Goal: Complete application form

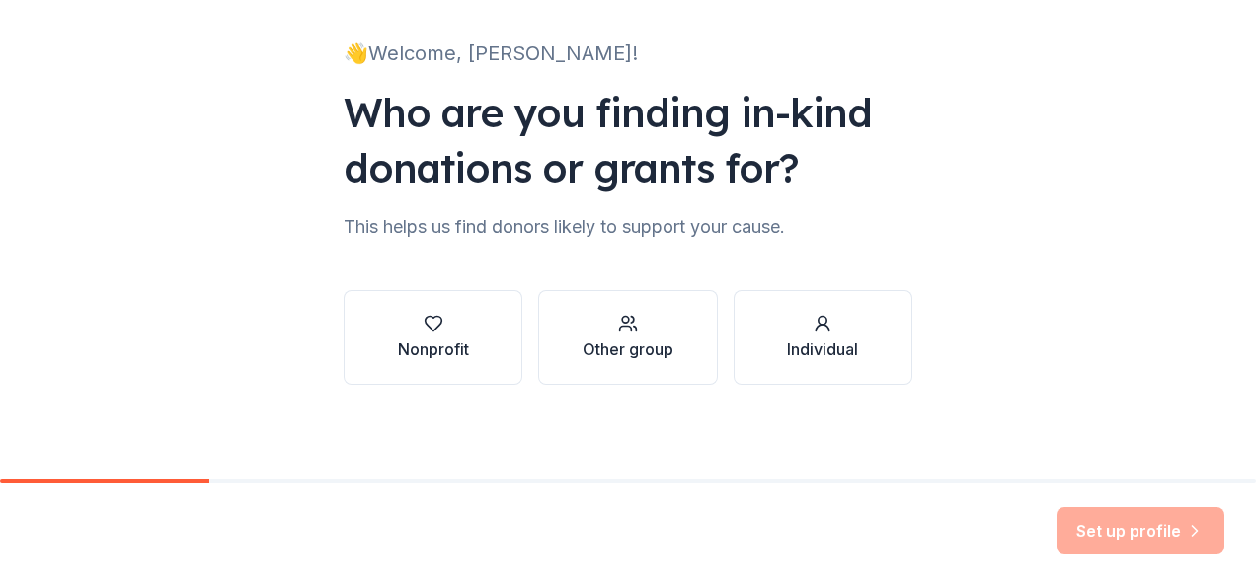
scroll to position [117, 0]
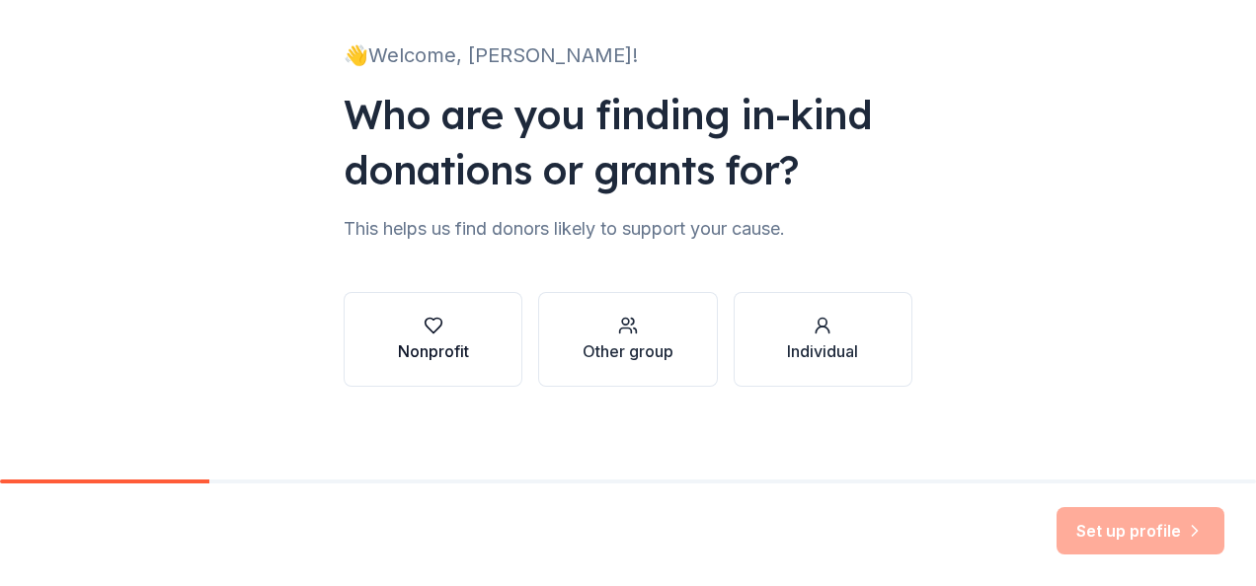
click at [400, 333] on div "button" at bounding box center [433, 326] width 71 height 20
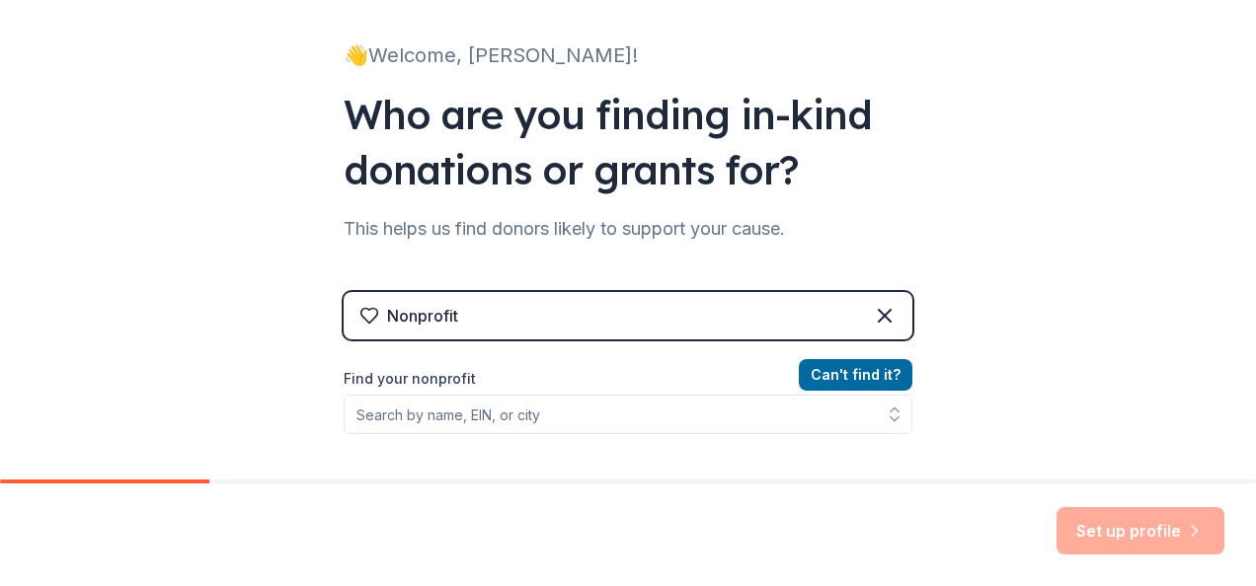
click at [736, 437] on div "Can ' t find it? Find your nonprofit" at bounding box center [628, 477] width 569 height 229
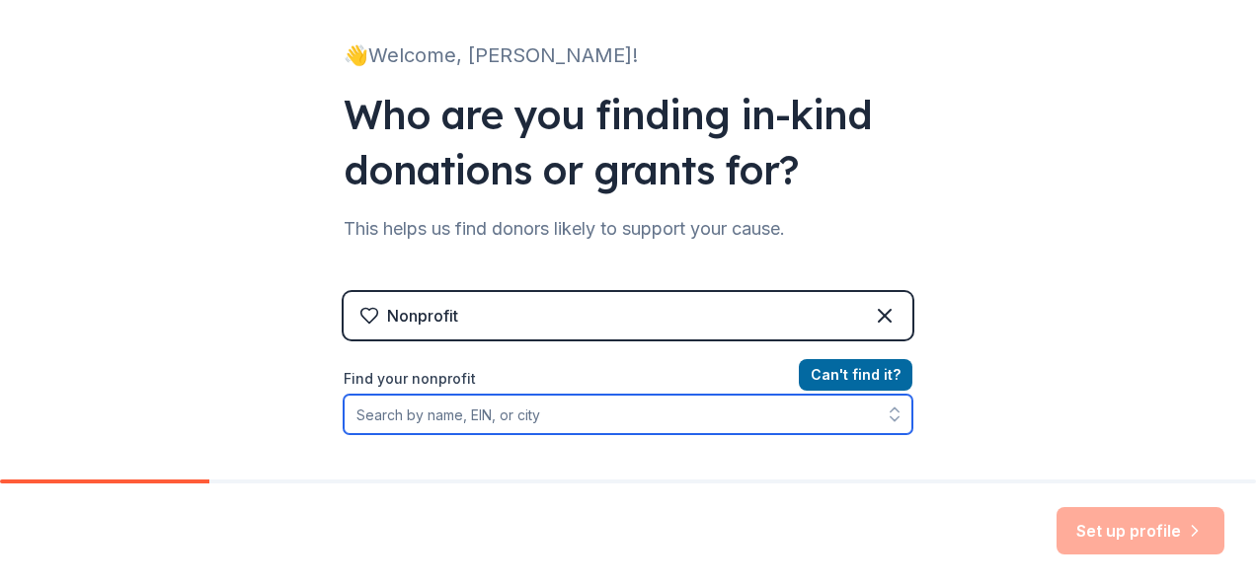
click at [719, 426] on input "Find your nonprofit" at bounding box center [628, 414] width 569 height 39
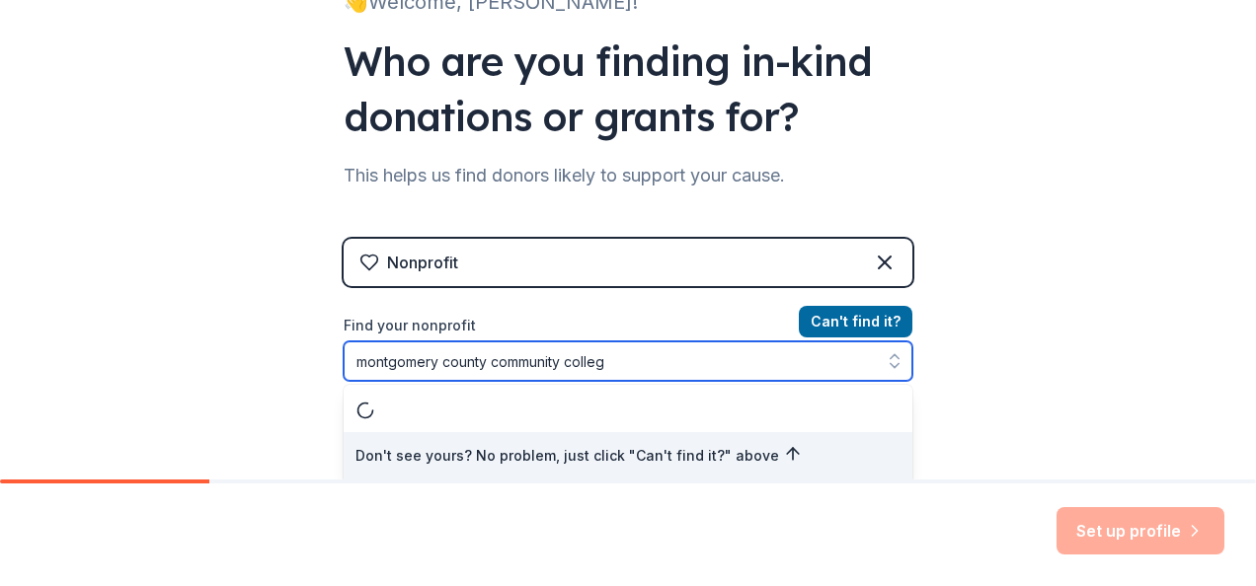
type input "[GEOGRAPHIC_DATA]"
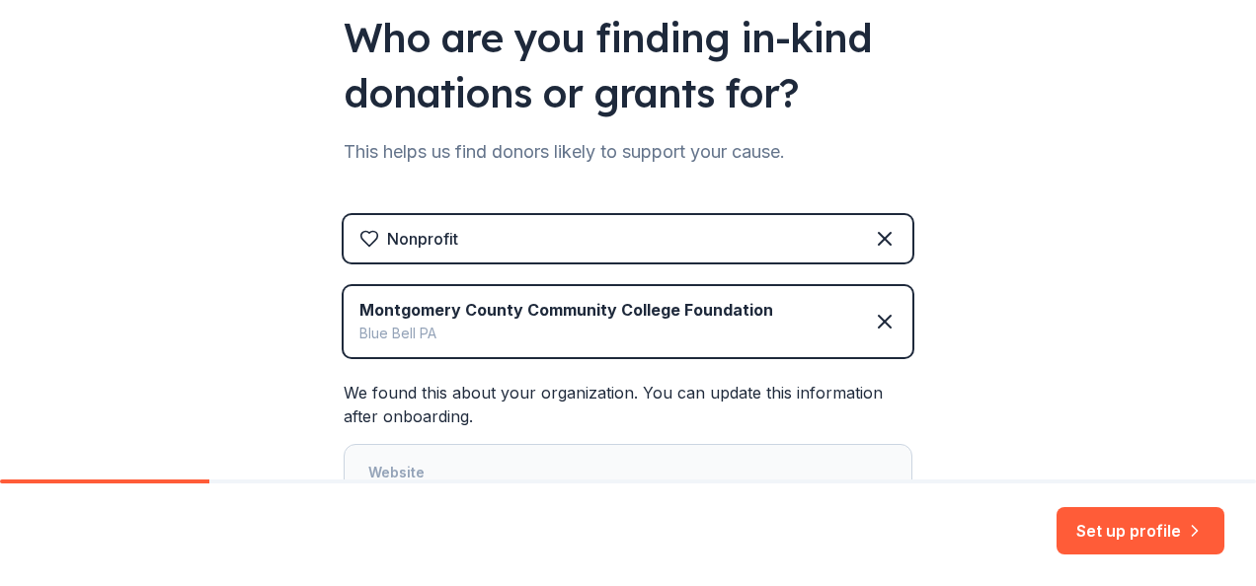
scroll to position [266, 0]
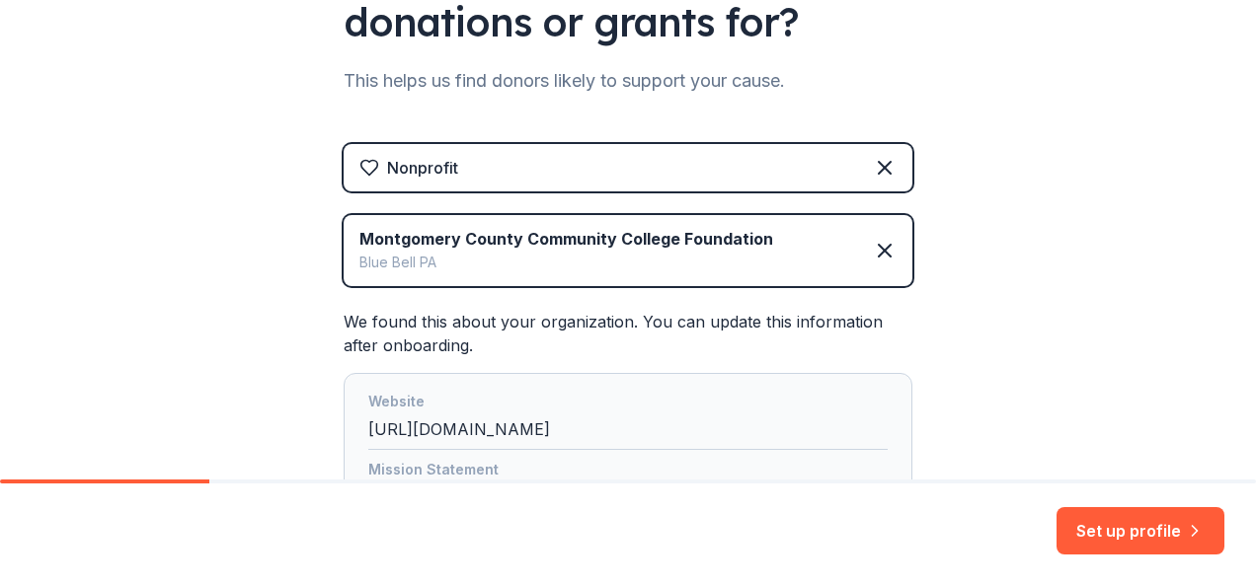
click at [686, 259] on div "Blue Bell PA" at bounding box center [566, 263] width 414 height 24
click at [749, 224] on div "Montgomery County Community College Foundation [GEOGRAPHIC_DATA]" at bounding box center [628, 250] width 569 height 71
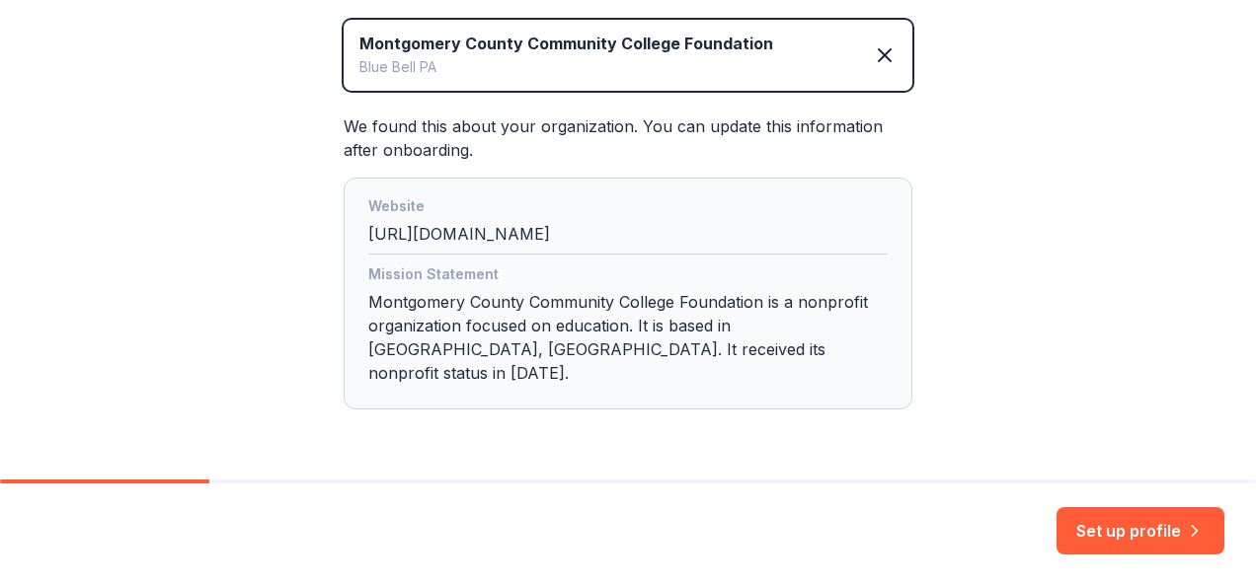
scroll to position [480, 0]
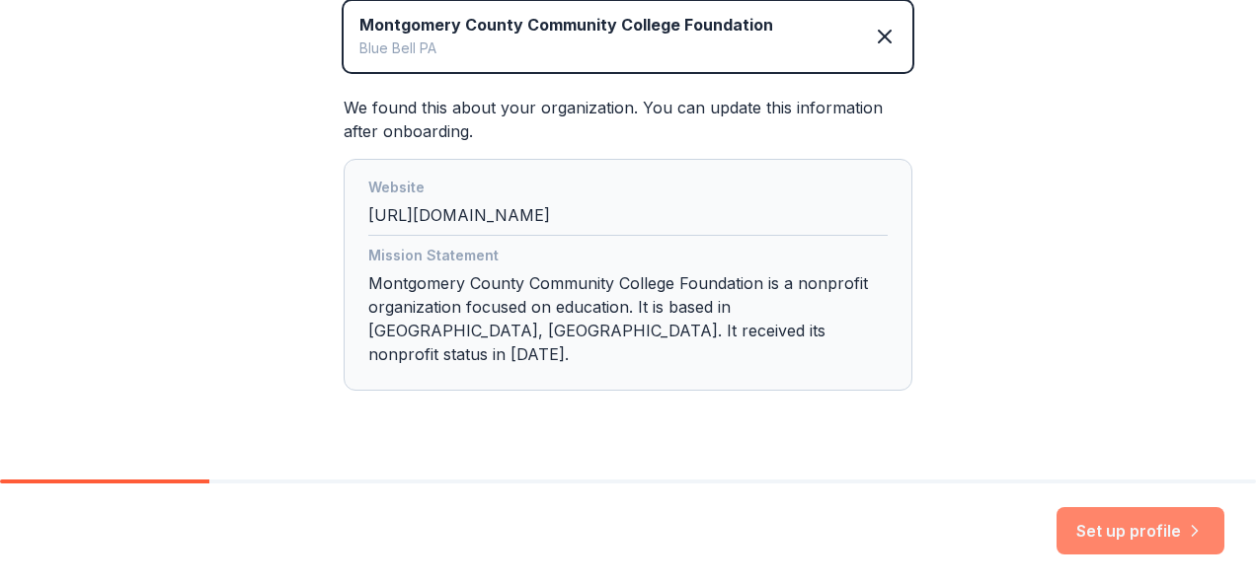
click at [1172, 509] on button "Set up profile" at bounding box center [1140, 530] width 168 height 47
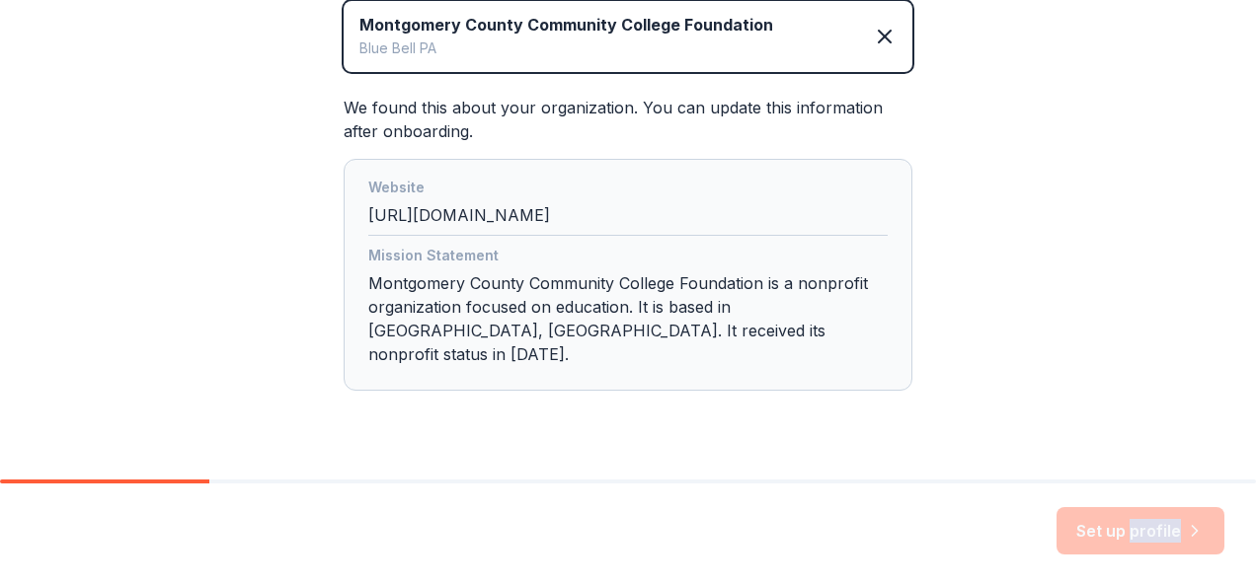
click at [1172, 509] on div "Set up profile" at bounding box center [1140, 530] width 168 height 47
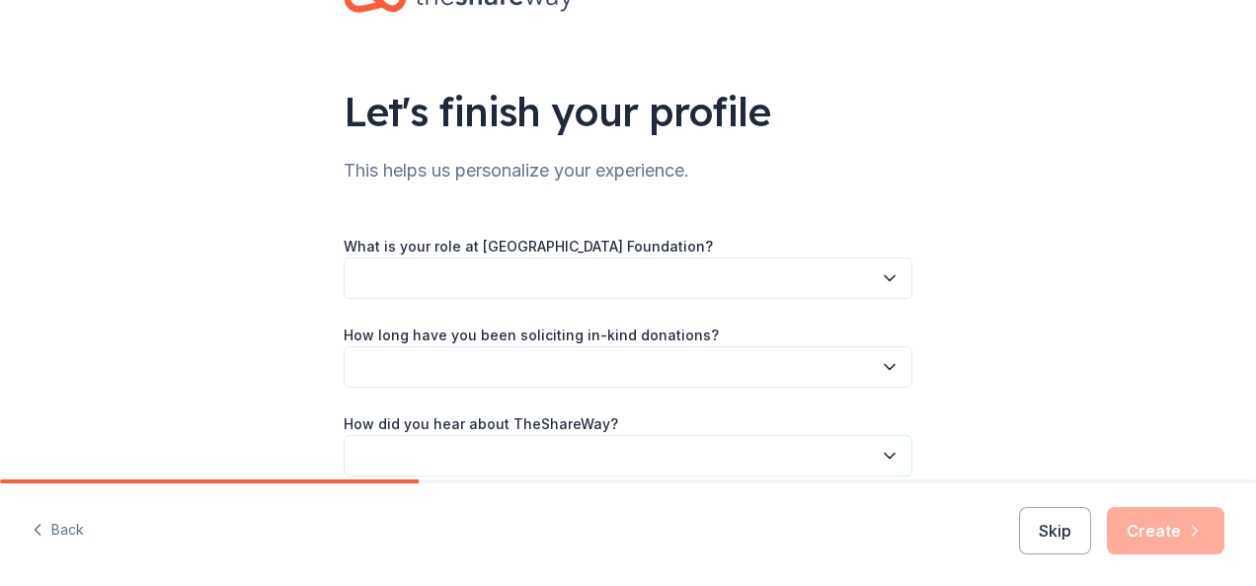
scroll to position [73, 0]
click at [586, 300] on div "What is your role at [GEOGRAPHIC_DATA] Foundation? How long have you been solic…" at bounding box center [628, 355] width 569 height 243
click at [563, 274] on button "button" at bounding box center [628, 278] width 569 height 41
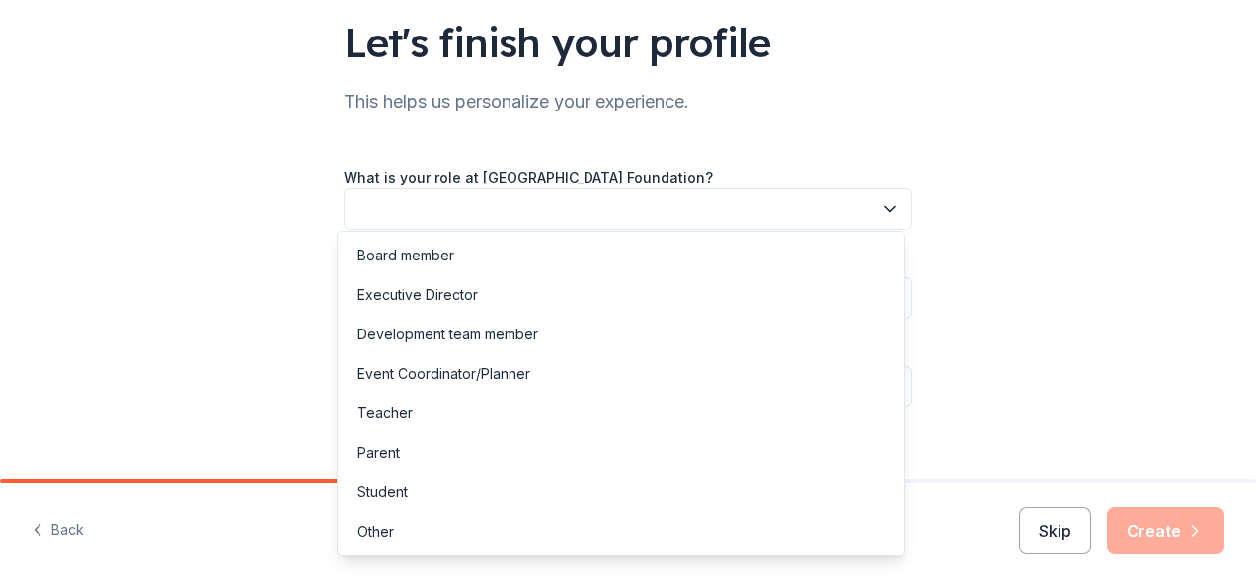
scroll to position [165, 0]
